Goal: Information Seeking & Learning: Learn about a topic

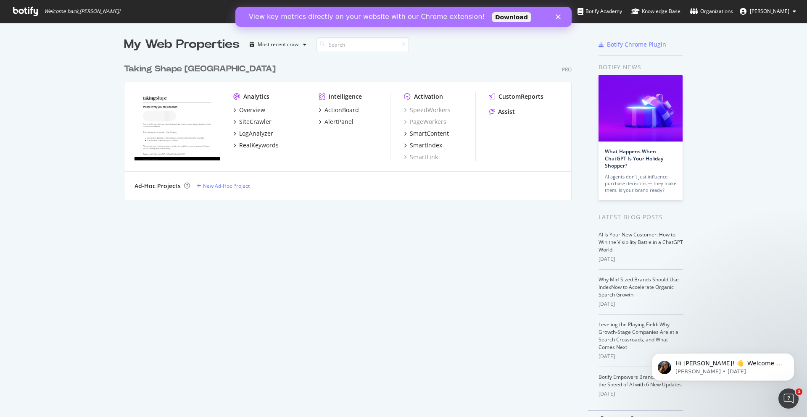
click at [559, 18] on polygon "Close" at bounding box center [557, 16] width 5 height 5
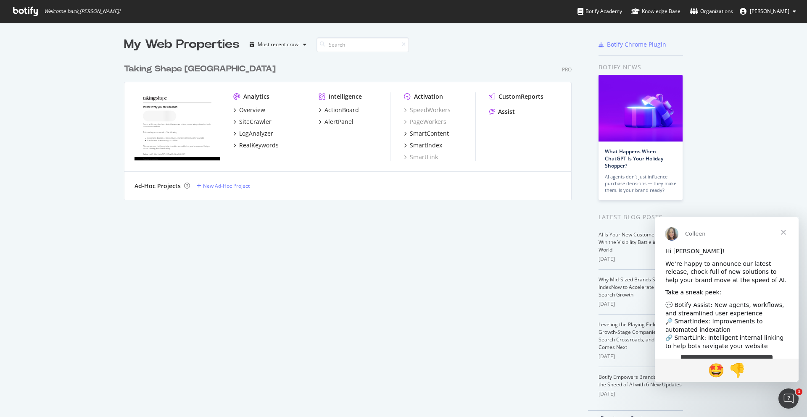
click at [782, 228] on span "Close" at bounding box center [783, 232] width 30 height 30
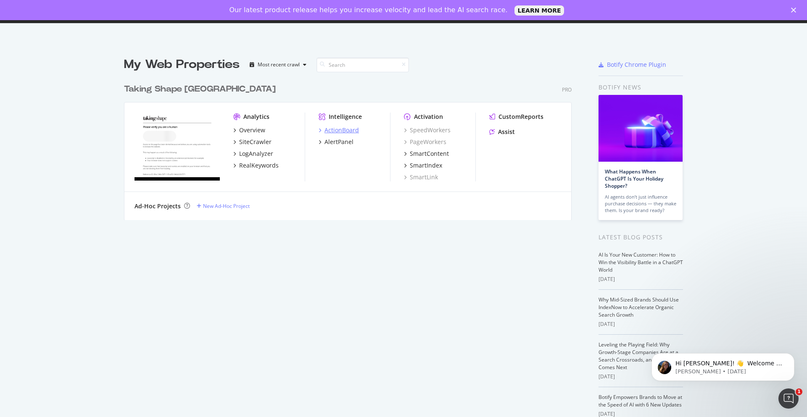
click at [318, 132] on icon "grid" at bounding box center [319, 130] width 3 height 4
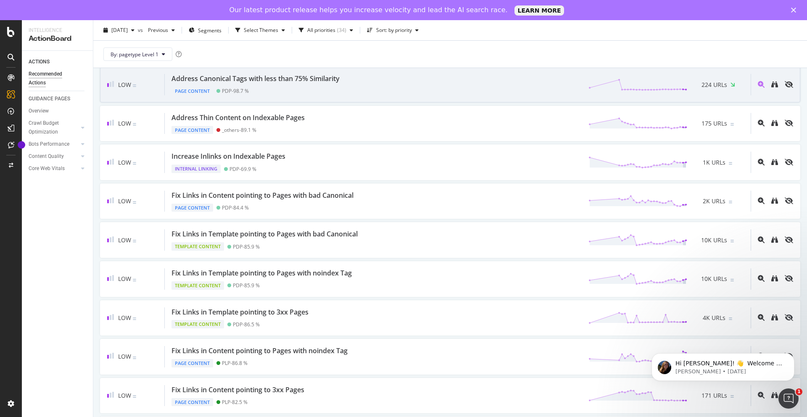
scroll to position [672, 0]
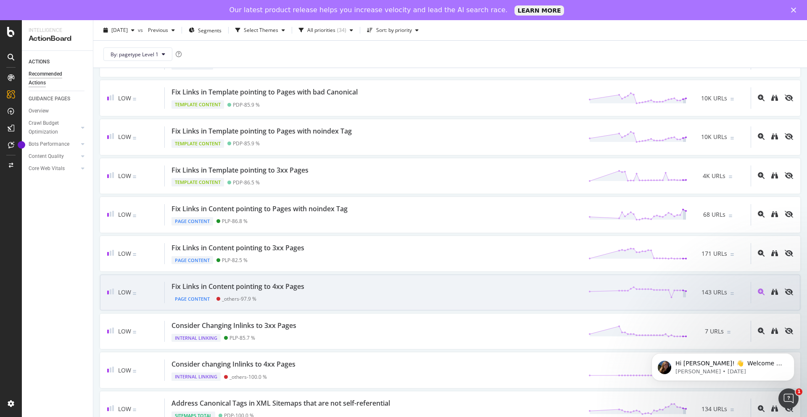
click at [331, 292] on div "Fix Links in Content pointing to 4xx Pages Page Content _others - 97.9 % 143 UR…" at bounding box center [458, 292] width 586 height 21
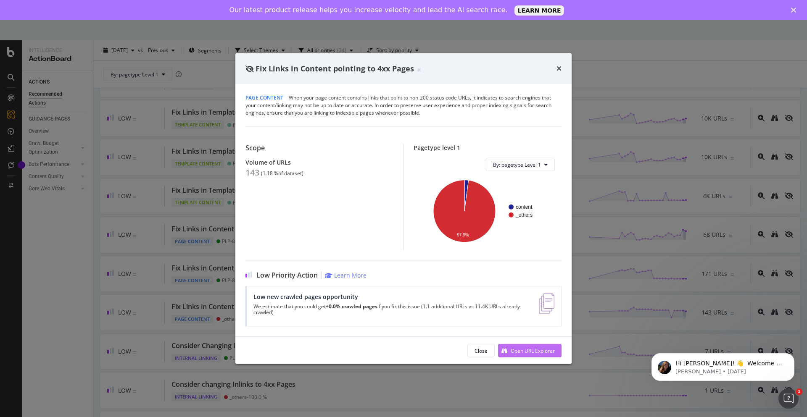
click at [523, 350] on div "Open URL Explorer" at bounding box center [532, 350] width 44 height 7
click at [556, 71] on icon "times" at bounding box center [558, 68] width 5 height 7
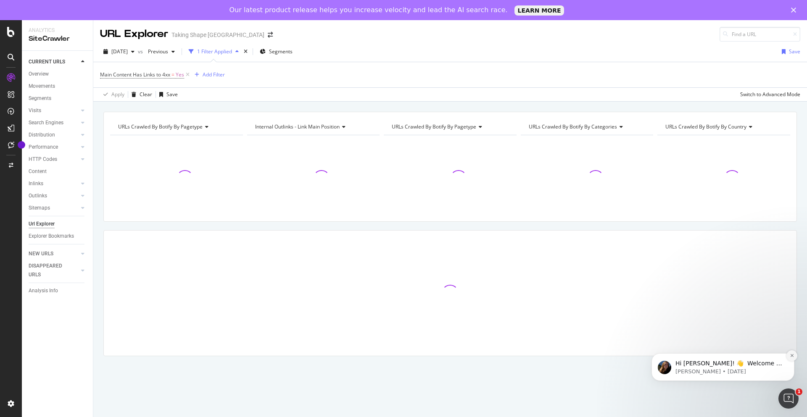
click at [794, 355] on button "Dismiss notification" at bounding box center [791, 355] width 11 height 11
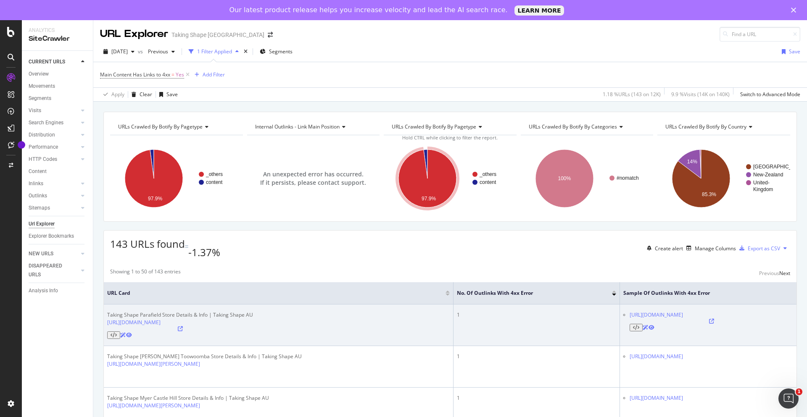
drag, startPoint x: 551, startPoint y: 311, endPoint x: 678, endPoint y: 307, distance: 127.4
click at [678, 311] on ul "https://takingshape.com/AU/storelocator/storedetails" at bounding box center [708, 321] width 170 height 20
copy link "https://takingshape.com/AU/storelocator/storedetails"
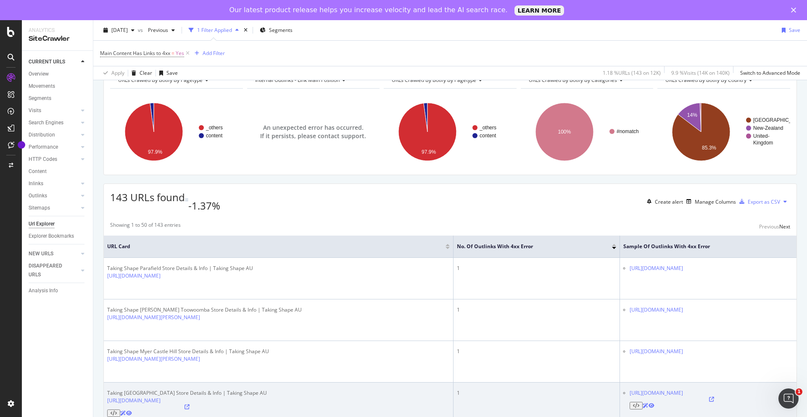
scroll to position [84, 0]
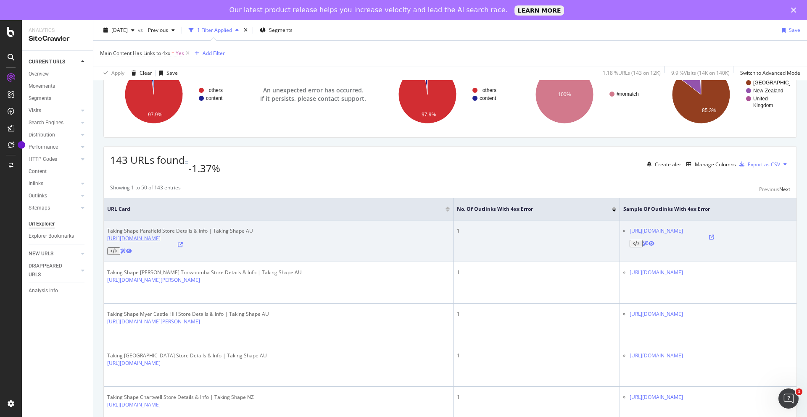
click at [160, 235] on link "[URL][DOMAIN_NAME]" at bounding box center [133, 238] width 53 height 7
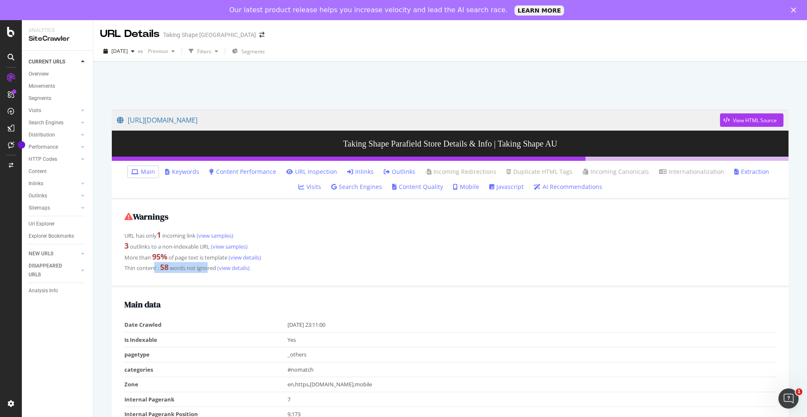
drag, startPoint x: 154, startPoint y: 267, endPoint x: 192, endPoint y: 266, distance: 38.7
click at [208, 265] on div "Thin content : 58 words not ignored (view details)" at bounding box center [449, 267] width 651 height 11
click at [192, 266] on div "Thin content : 58 words not ignored (view details)" at bounding box center [449, 267] width 651 height 11
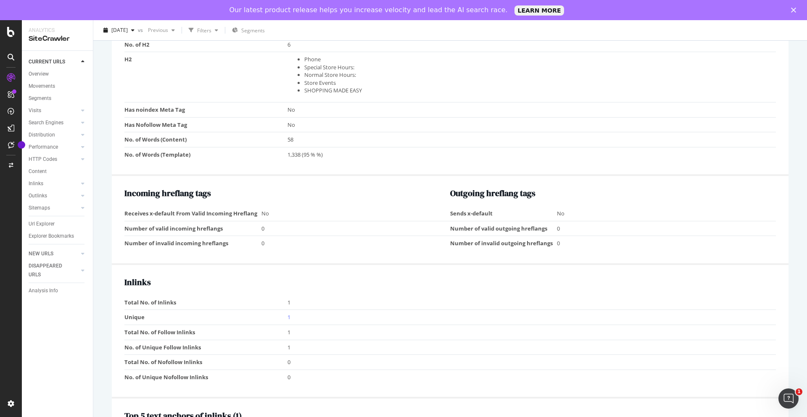
scroll to position [714, 0]
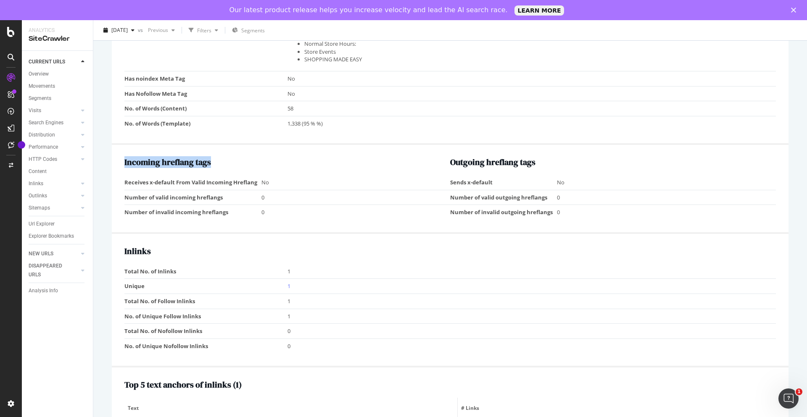
drag, startPoint x: 123, startPoint y: 162, endPoint x: 216, endPoint y: 166, distance: 93.3
click at [216, 166] on div "Incoming hreflang tags Receives x-default From Valid Incoming Hreflang No Numbe…" at bounding box center [450, 189] width 676 height 89
click at [243, 163] on h2 "Incoming hreflang tags" at bounding box center [287, 162] width 326 height 9
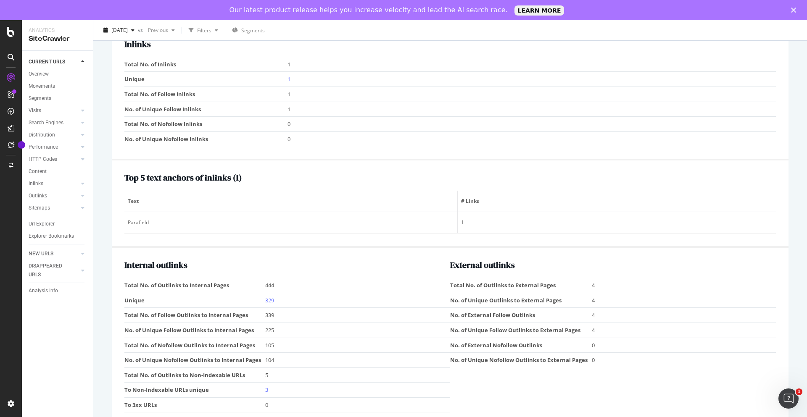
scroll to position [947, 0]
